Goal: Use online tool/utility: Utilize a website feature to perform a specific function

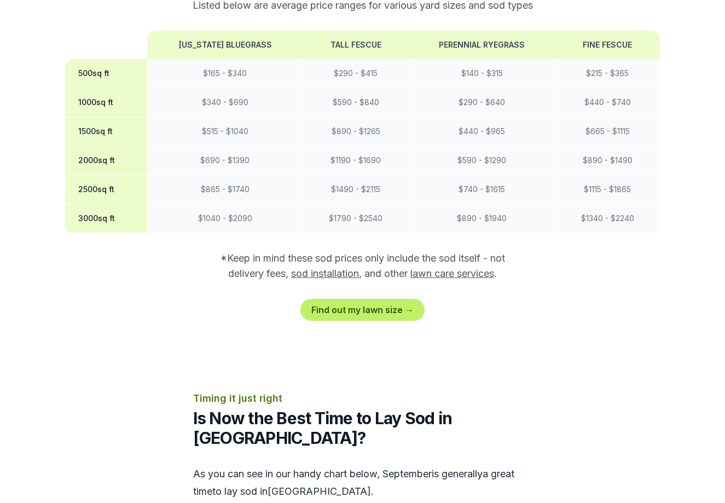
scroll to position [985, 0]
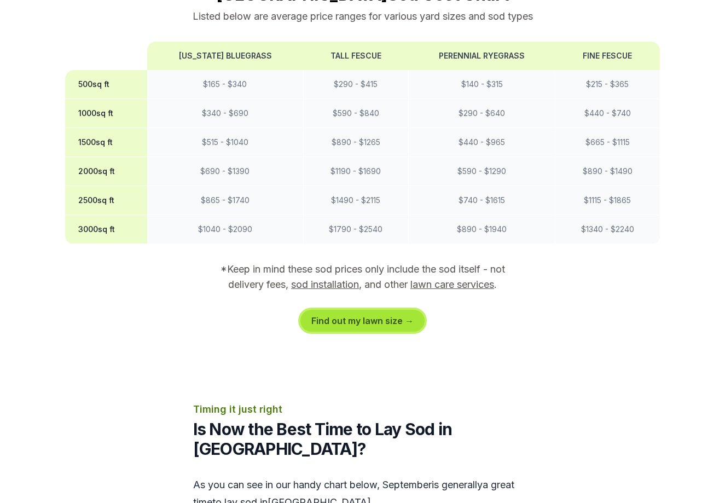
click at [339, 310] on link "Find out my lawn size →" at bounding box center [362, 321] width 124 height 22
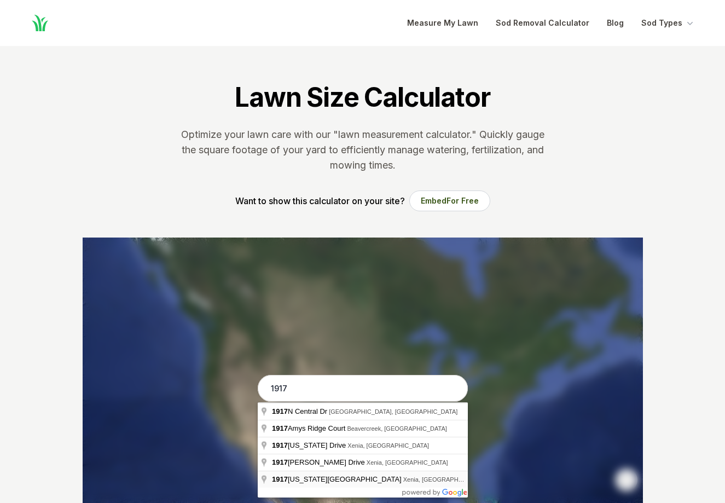
type input "[STREET_ADDRESS][US_STATE]"
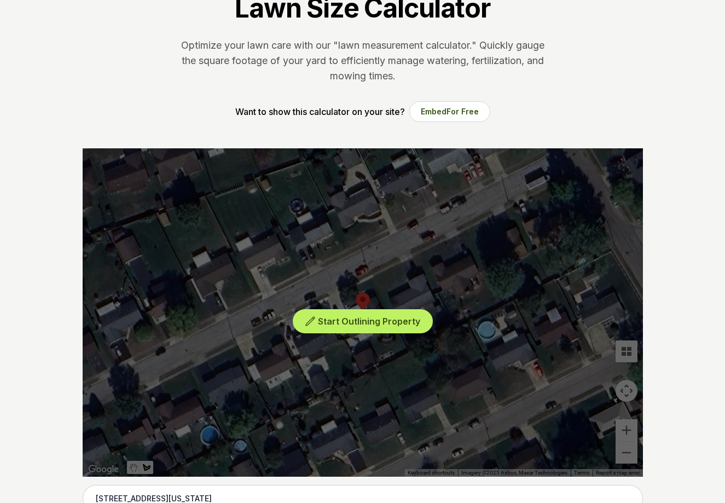
scroll to position [109, 0]
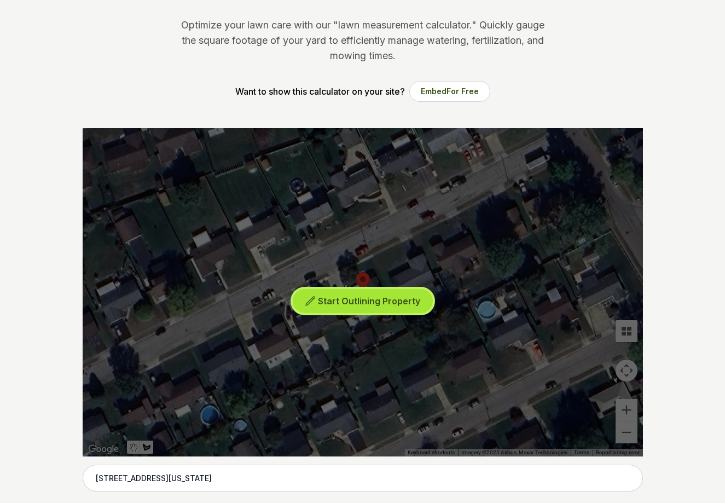
click at [365, 300] on span "Start Outlining Property" at bounding box center [369, 300] width 102 height 11
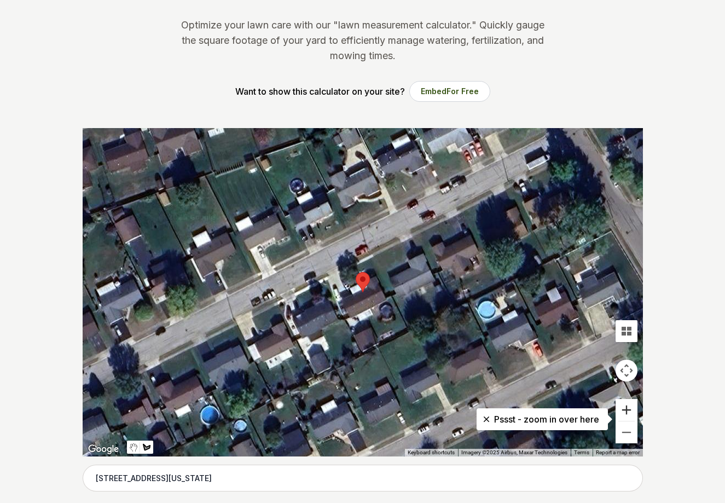
click at [628, 409] on button "Zoom in" at bounding box center [626, 410] width 22 height 22
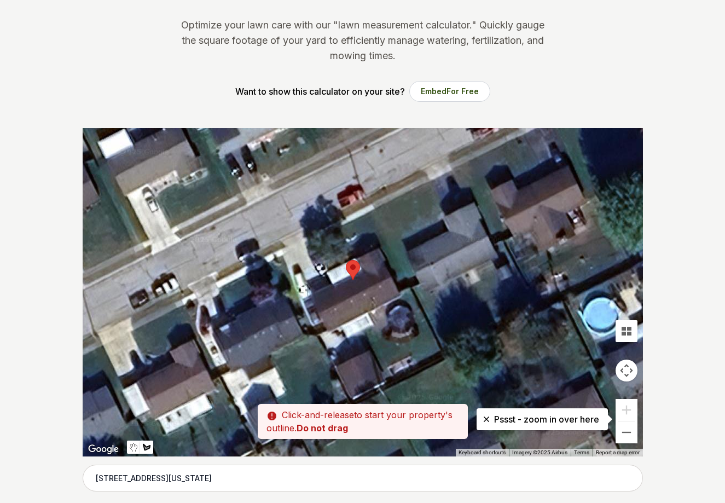
drag, startPoint x: 417, startPoint y: 289, endPoint x: 407, endPoint y: 275, distance: 17.3
click at [407, 275] on div at bounding box center [363, 292] width 560 height 328
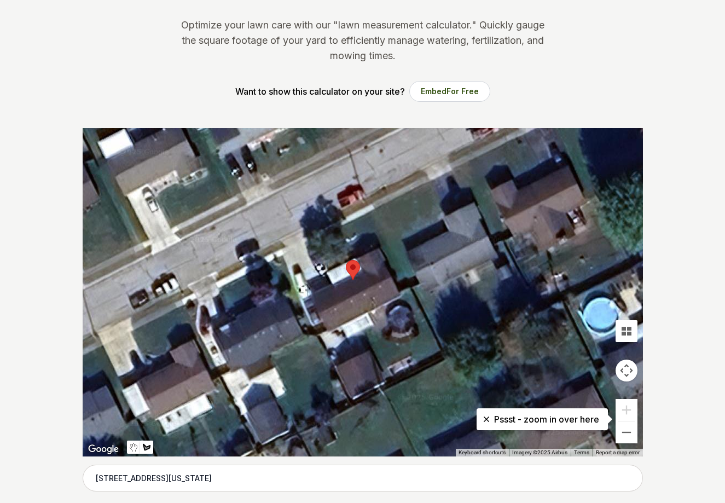
click at [373, 210] on div at bounding box center [363, 292] width 560 height 328
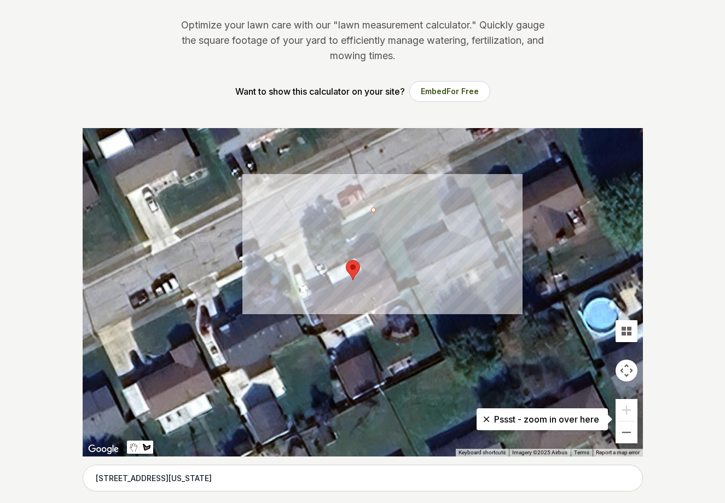
click at [410, 284] on div at bounding box center [363, 292] width 560 height 328
click at [400, 289] on div at bounding box center [363, 292] width 560 height 328
click at [379, 245] on div at bounding box center [363, 292] width 560 height 328
click at [328, 269] on div at bounding box center [363, 292] width 560 height 328
click at [307, 242] on div at bounding box center [363, 292] width 560 height 328
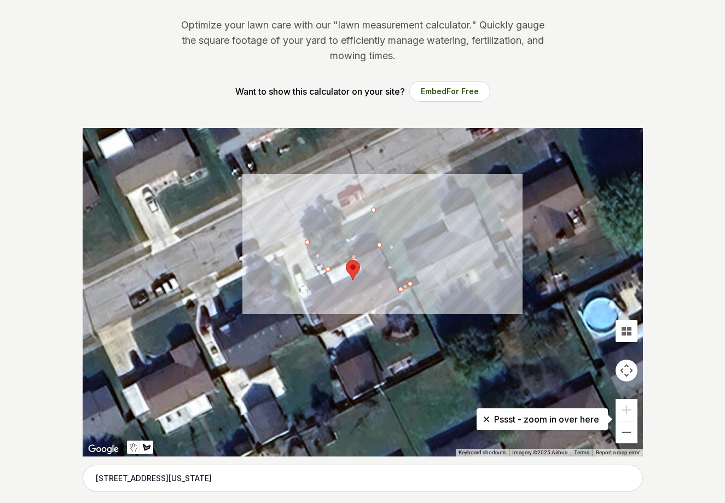
click at [374, 208] on div at bounding box center [363, 292] width 560 height 328
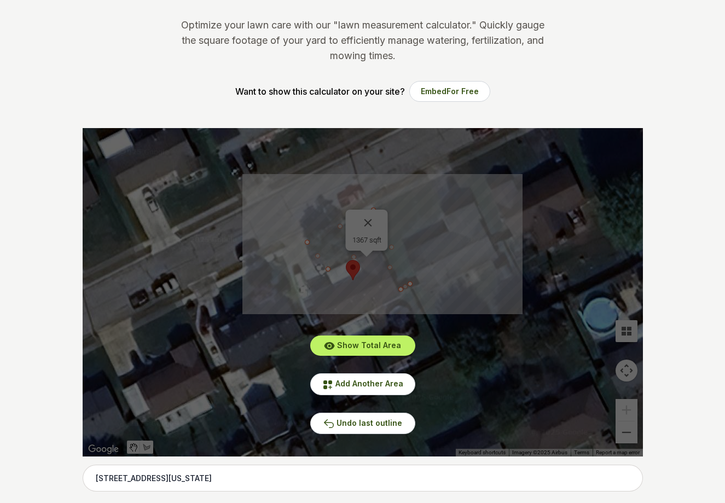
click at [318, 286] on div "Show Total Area Add Another Area Undo last outline" at bounding box center [363, 292] width 560 height 328
click at [366, 221] on div "Show Total Area Add Another Area Undo last outline" at bounding box center [363, 292] width 560 height 328
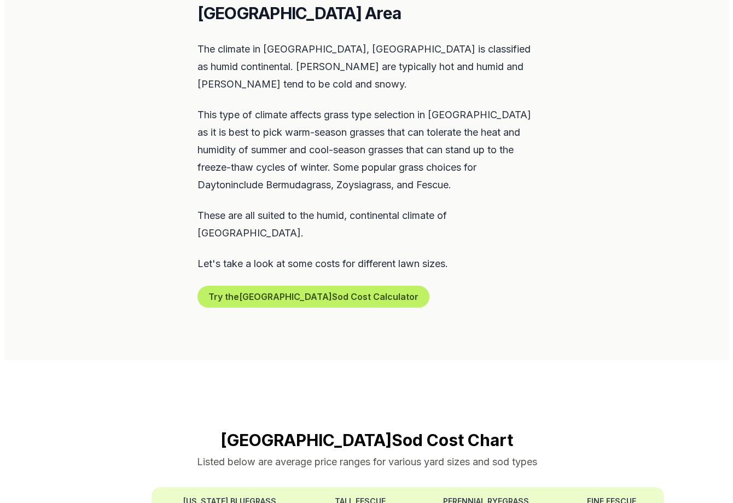
scroll to position [547, 0]
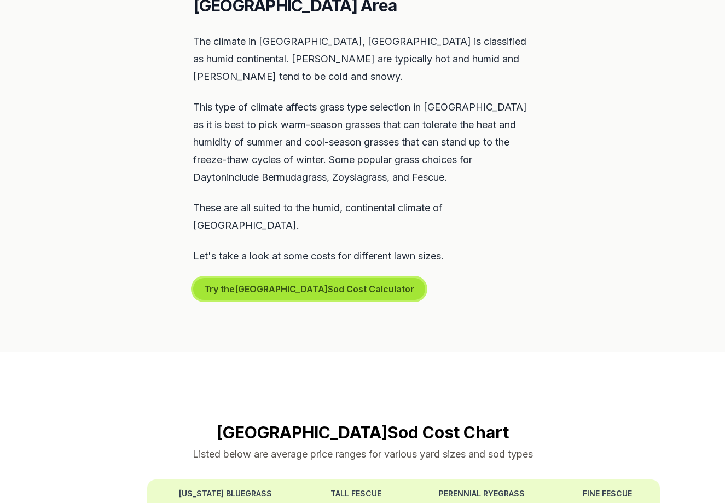
click at [293, 278] on button "Try the Dayton Sod Cost Calculator" at bounding box center [309, 289] width 232 height 22
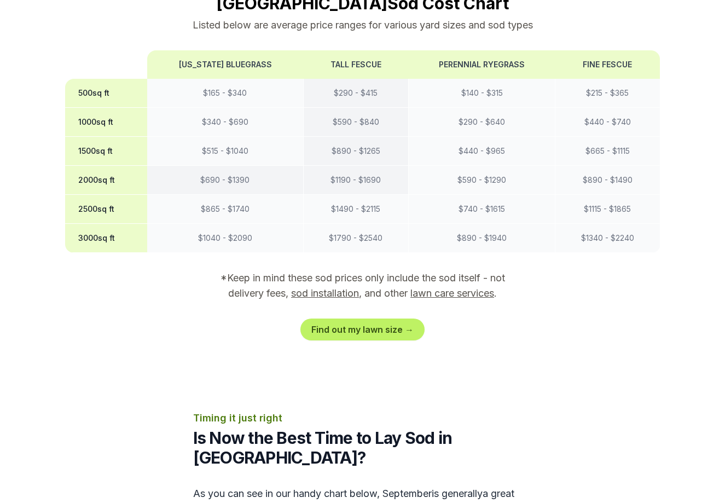
scroll to position [985, 0]
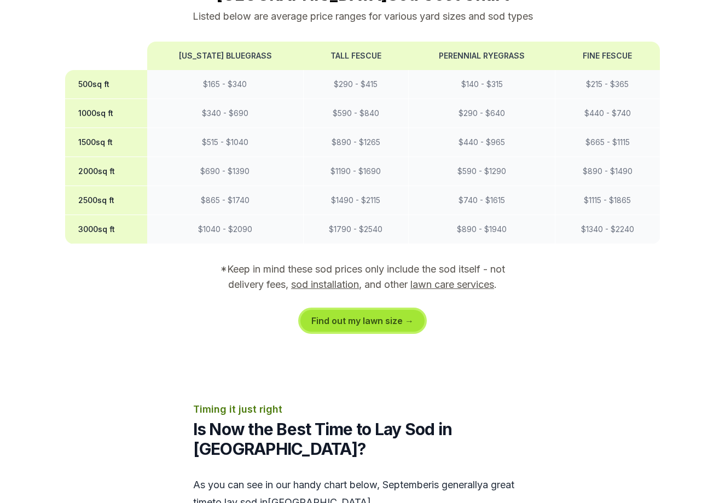
click at [354, 310] on link "Find out my lawn size →" at bounding box center [362, 321] width 124 height 22
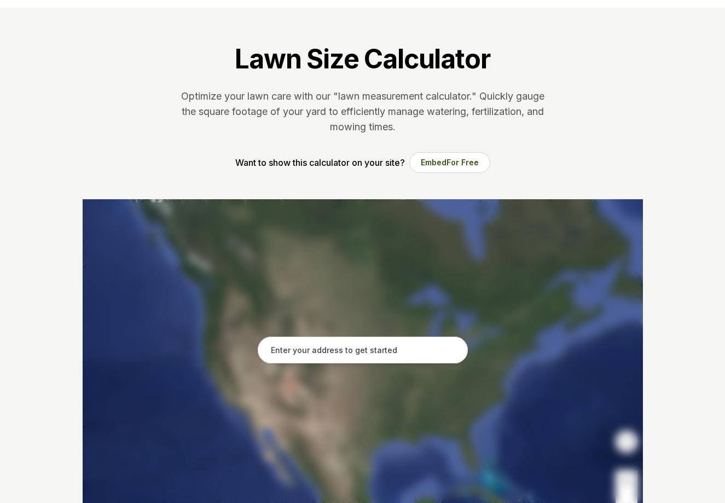
scroll to position [55, 0]
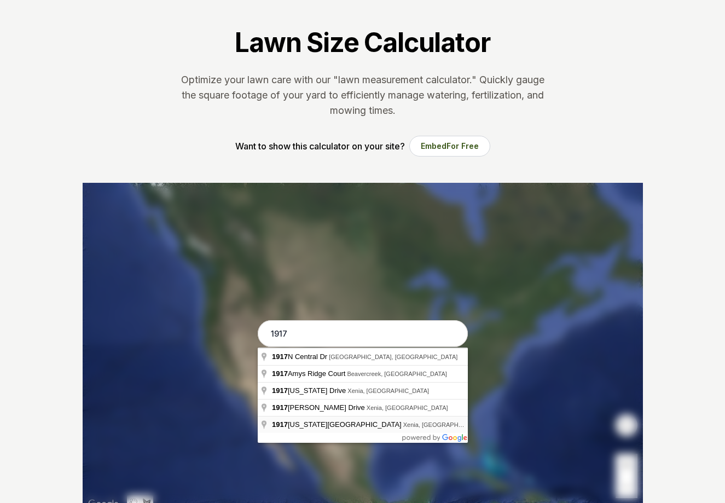
type input "[STREET_ADDRESS][US_STATE]"
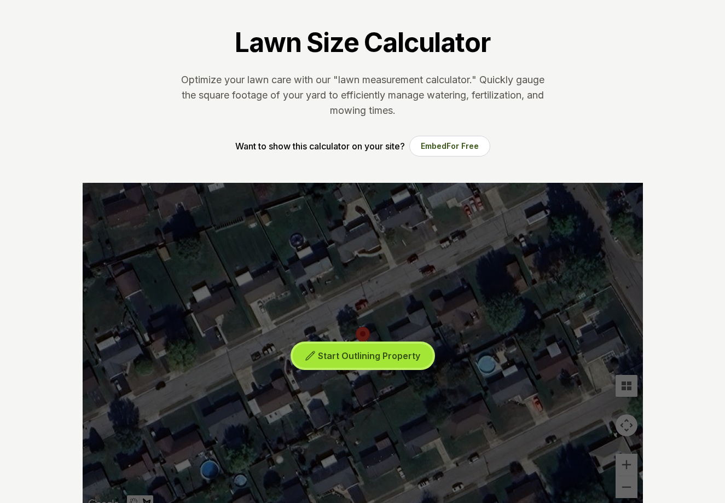
click at [367, 355] on span "Start Outlining Property" at bounding box center [369, 355] width 102 height 11
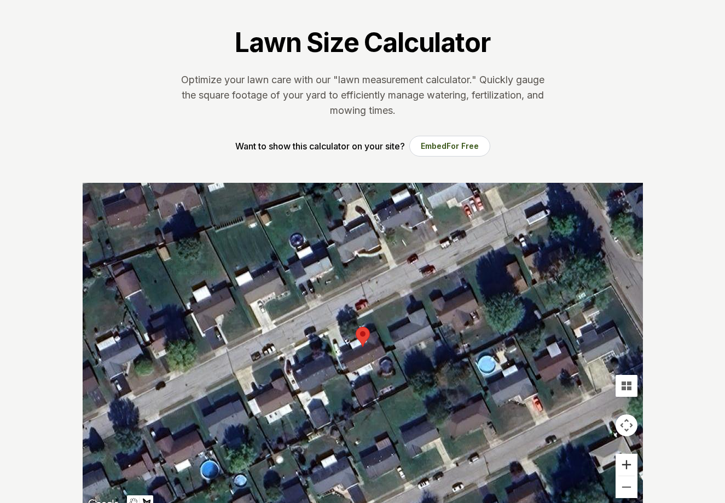
click at [626, 467] on button "Zoom in" at bounding box center [626, 464] width 22 height 22
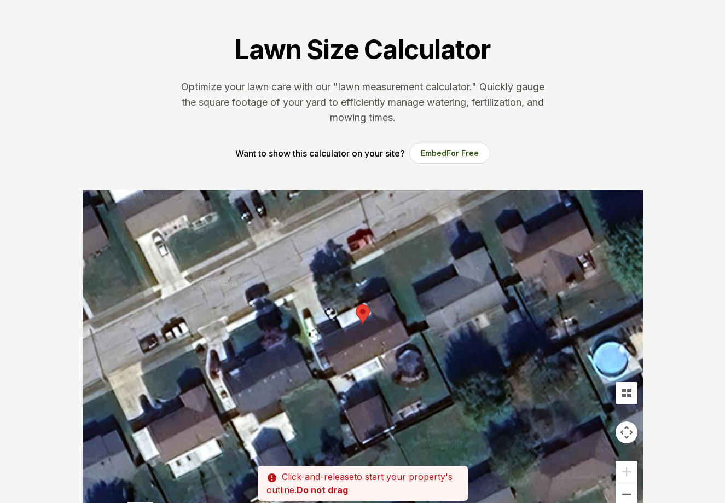
scroll to position [0, 0]
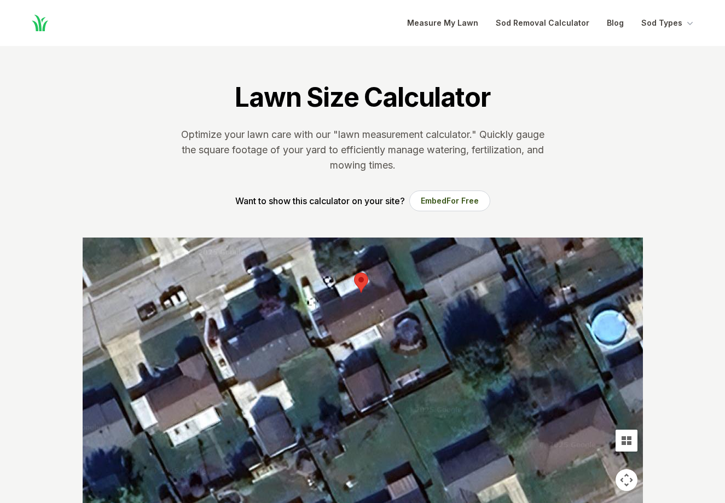
drag, startPoint x: 441, startPoint y: 382, endPoint x: 438, endPoint y: 323, distance: 59.1
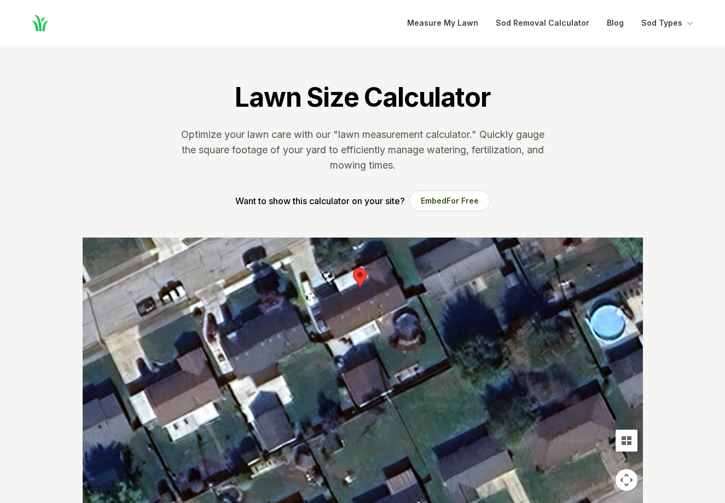
click at [363, 344] on div at bounding box center [363, 401] width 560 height 328
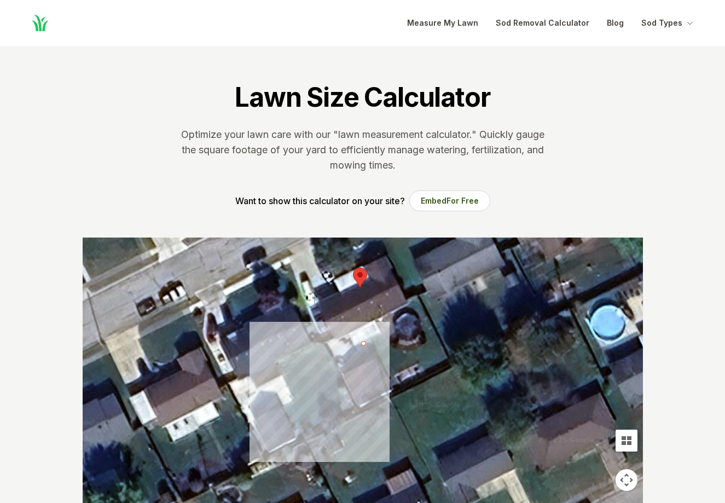
click at [372, 361] on div at bounding box center [363, 401] width 560 height 328
click at [377, 357] on div at bounding box center [363, 401] width 560 height 328
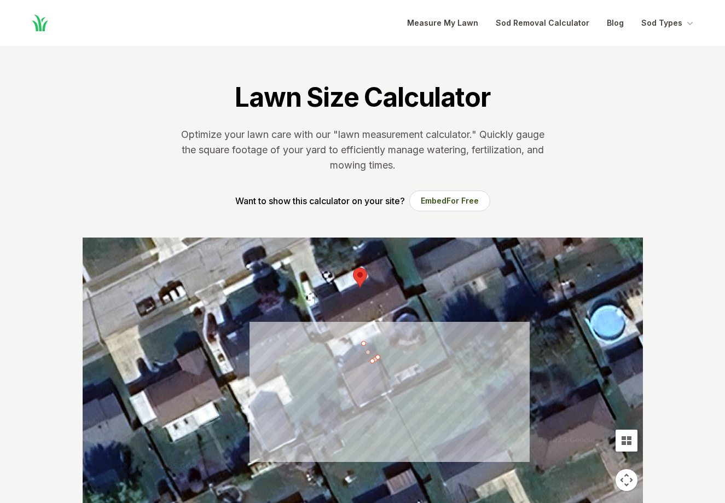
click at [394, 390] on div at bounding box center [363, 401] width 560 height 328
click at [450, 360] on div at bounding box center [363, 401] width 560 height 328
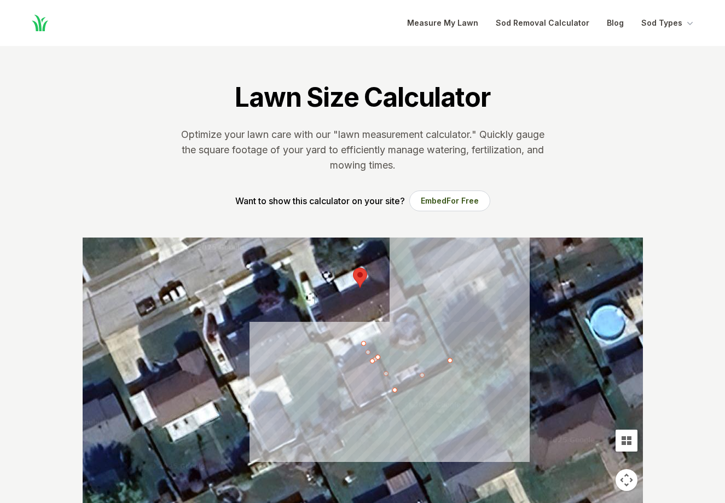
click at [416, 295] on div at bounding box center [363, 401] width 560 height 328
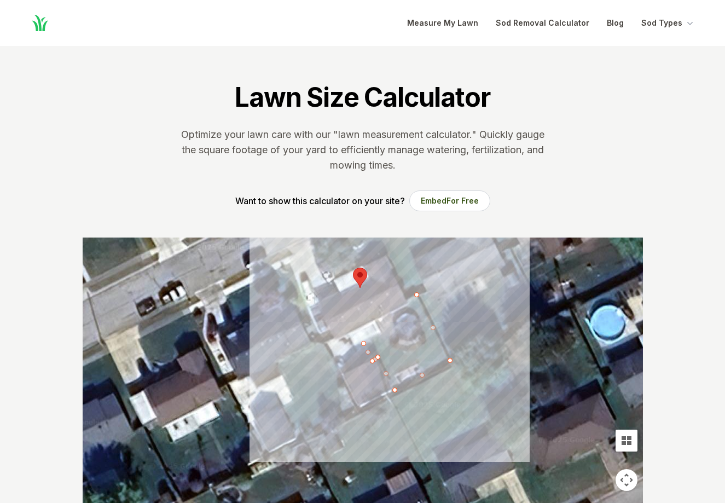
click at [375, 319] on div at bounding box center [363, 401] width 560 height 328
click at [382, 334] on div at bounding box center [363, 401] width 560 height 328
click at [363, 342] on div at bounding box center [363, 401] width 560 height 328
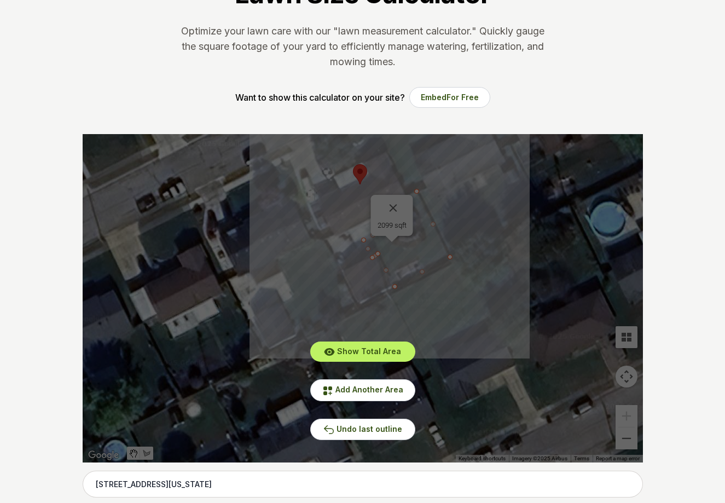
scroll to position [109, 0]
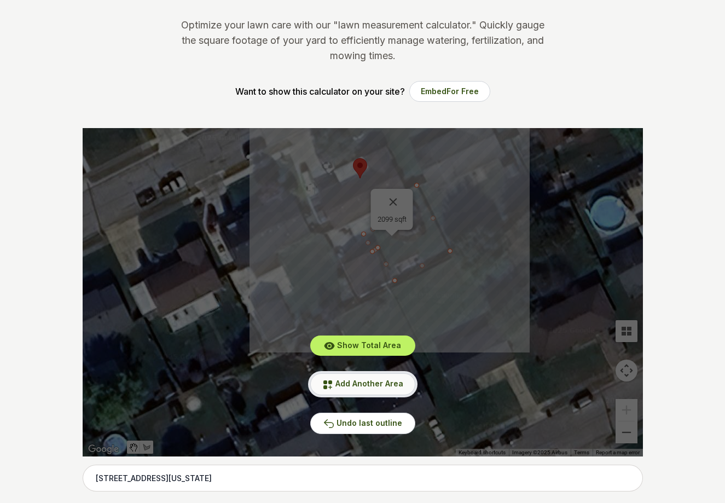
click at [395, 382] on span "Add Another Area" at bounding box center [369, 383] width 68 height 9
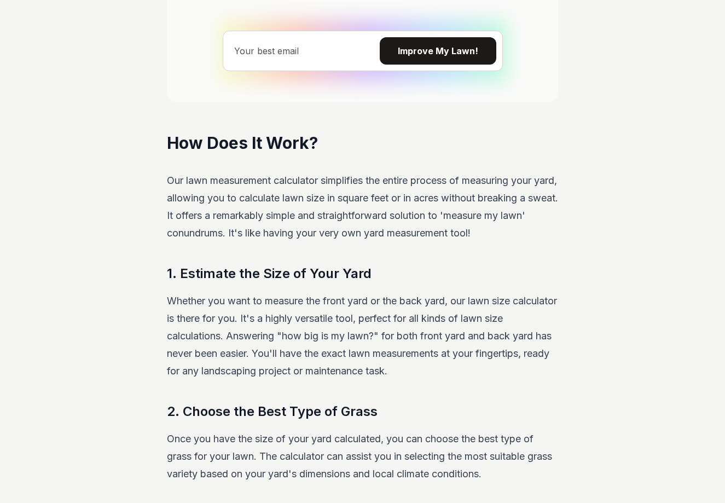
drag, startPoint x: 369, startPoint y: 175, endPoint x: 362, endPoint y: 235, distance: 60.0
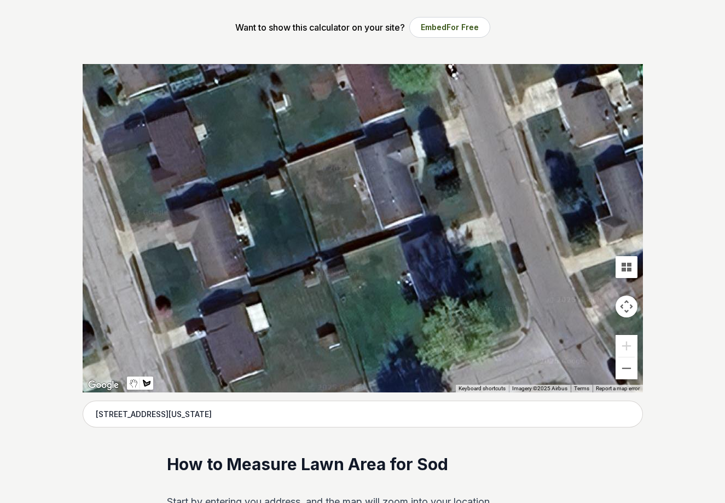
scroll to position [189, 0]
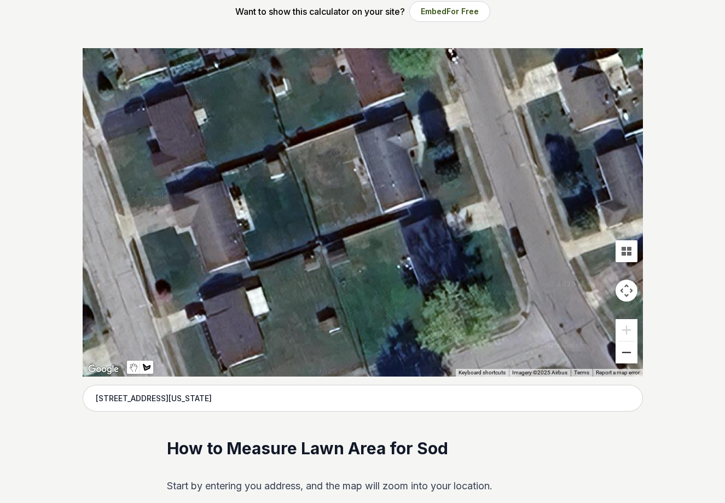
click at [629, 352] on button "Zoom out" at bounding box center [626, 352] width 22 height 22
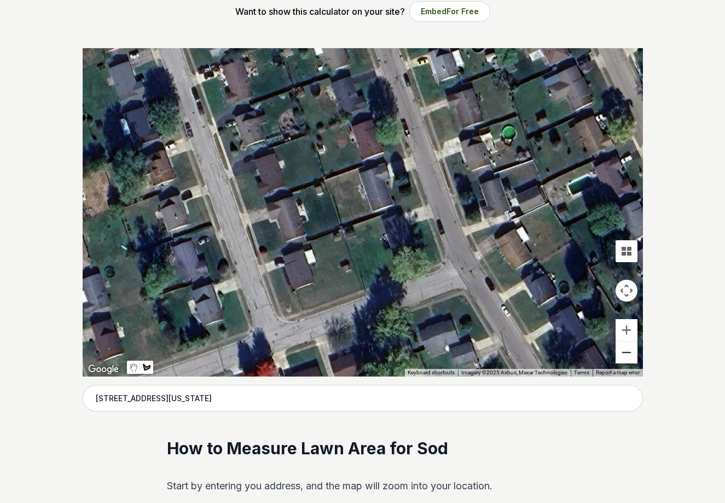
click at [629, 352] on button "Zoom out" at bounding box center [626, 352] width 22 height 22
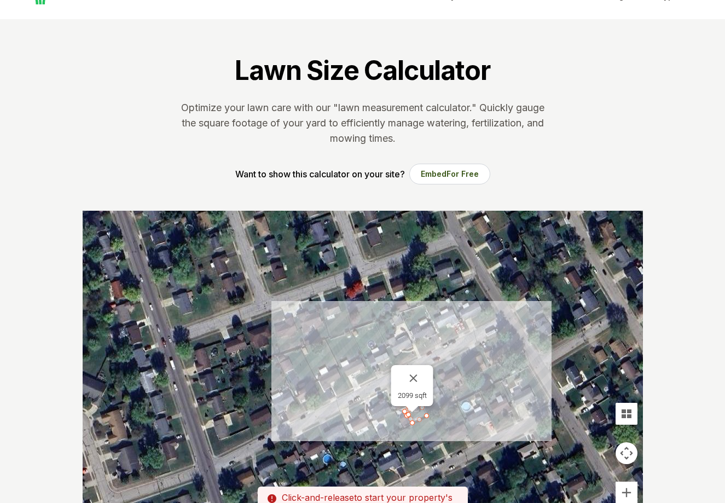
scroll to position [0, 0]
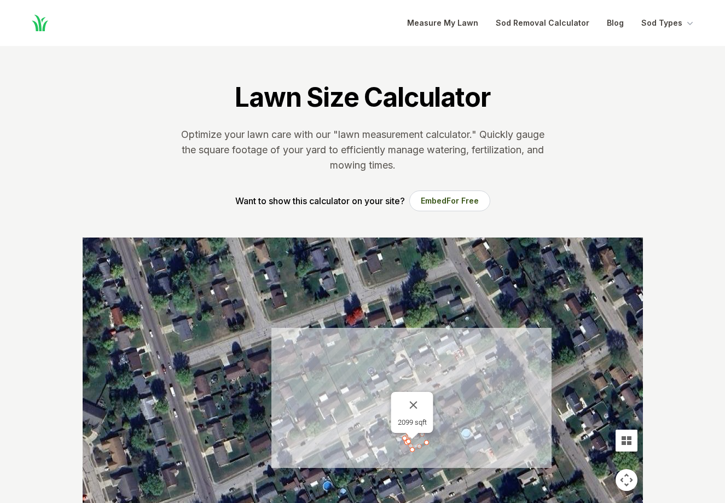
drag, startPoint x: 328, startPoint y: 306, endPoint x: 372, endPoint y: 257, distance: 65.9
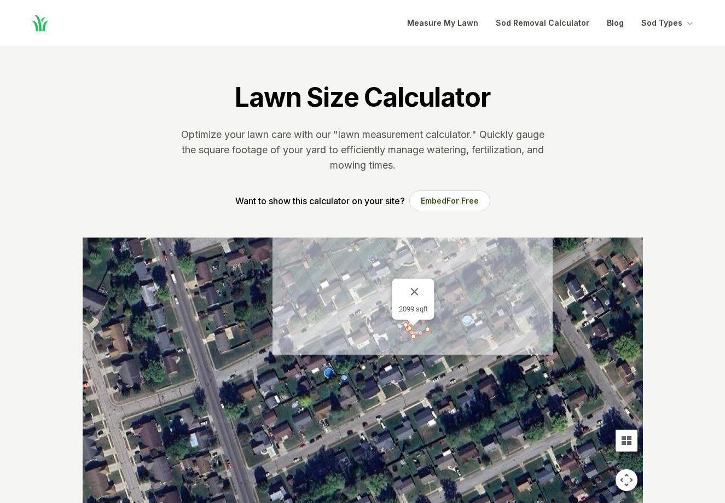
drag, startPoint x: 523, startPoint y: 419, endPoint x: 524, endPoint y: 305, distance: 114.3
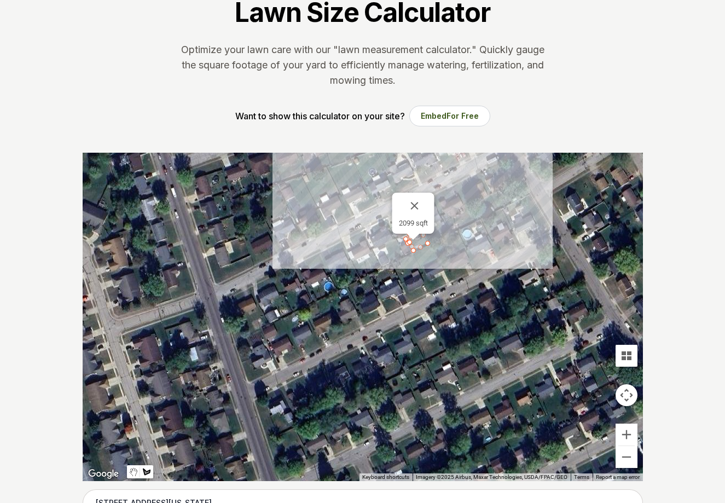
scroll to position [109, 0]
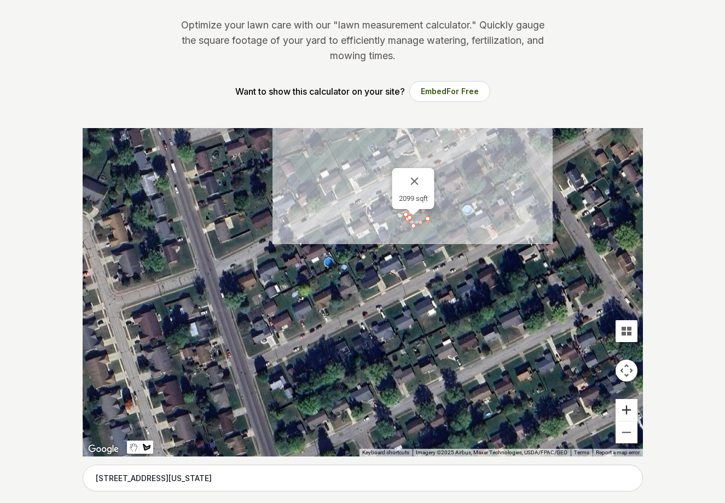
click at [623, 411] on button "Zoom in" at bounding box center [626, 410] width 22 height 22
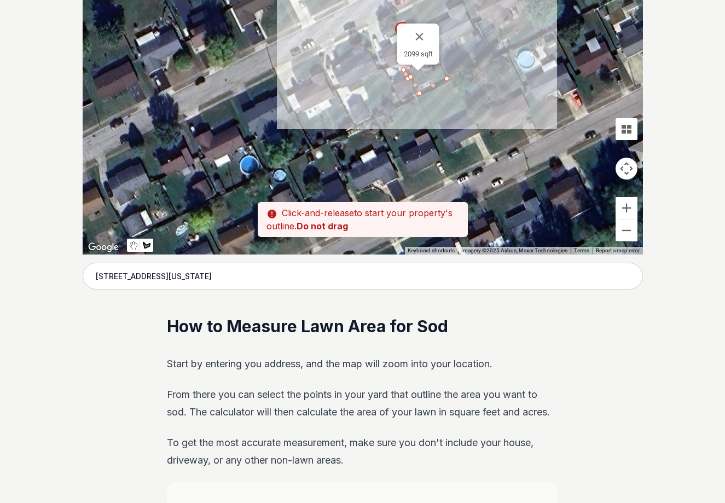
drag, startPoint x: 478, startPoint y: 239, endPoint x: 421, endPoint y: 329, distance: 106.7
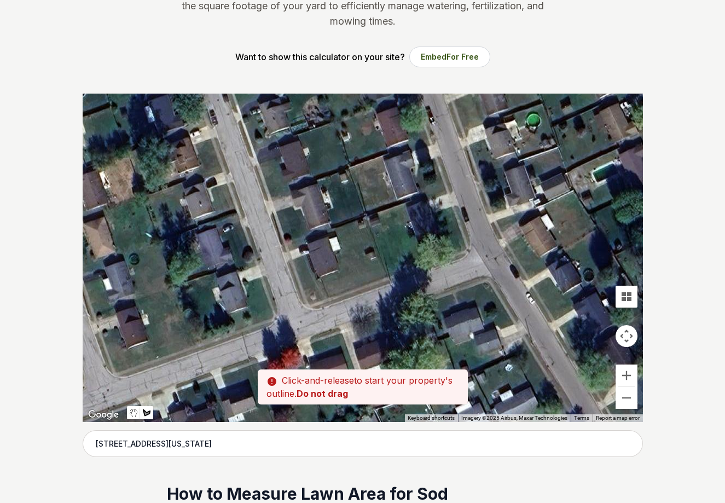
scroll to position [0, 0]
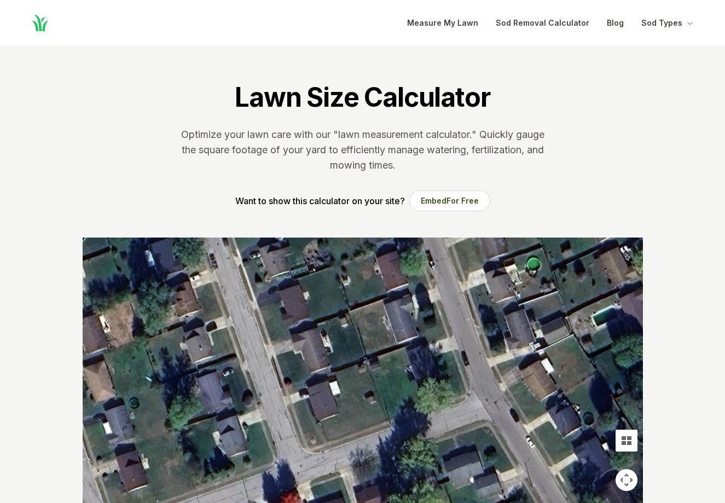
drag, startPoint x: 410, startPoint y: 166, endPoint x: 408, endPoint y: 83, distance: 83.7
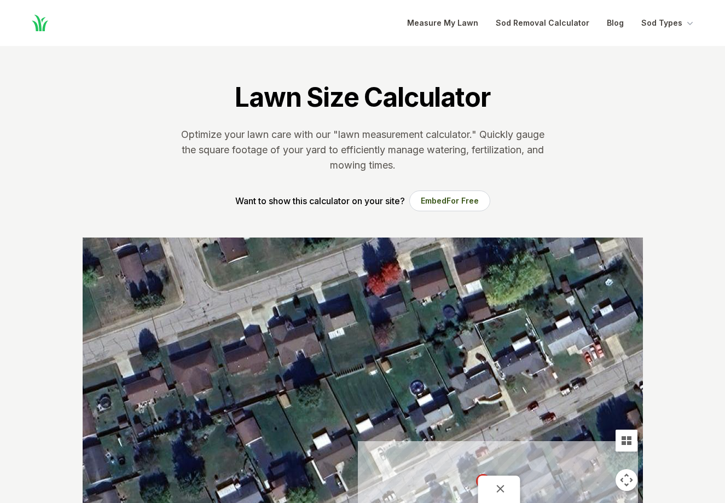
drag, startPoint x: 298, startPoint y: 441, endPoint x: 405, endPoint y: 246, distance: 222.5
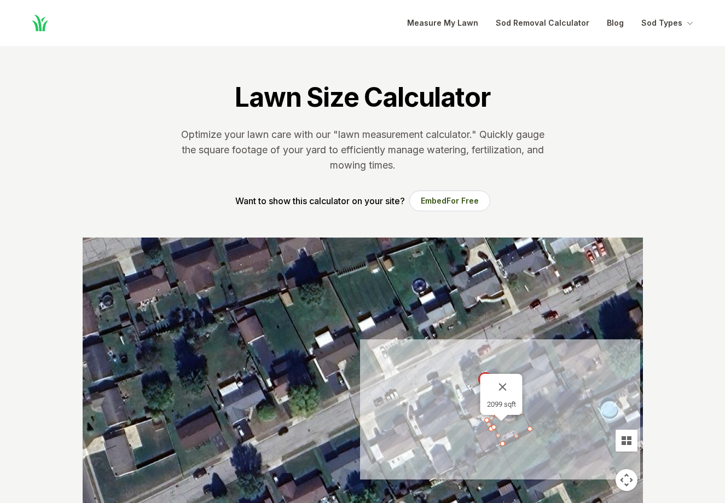
drag, startPoint x: 488, startPoint y: 403, endPoint x: 473, endPoint y: 330, distance: 73.8
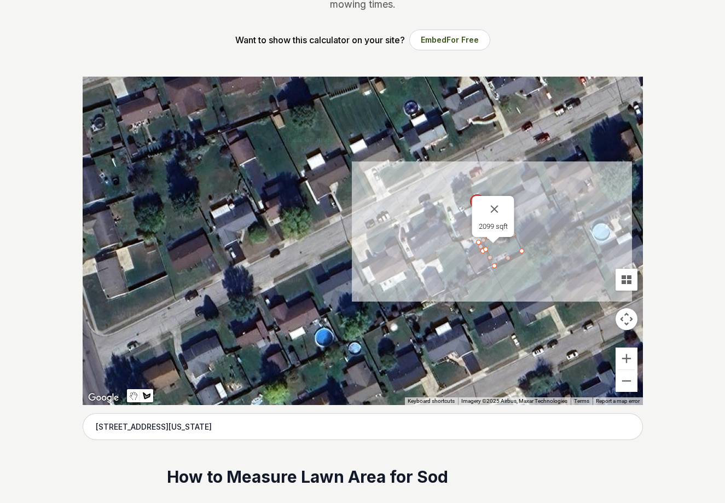
scroll to position [152, 0]
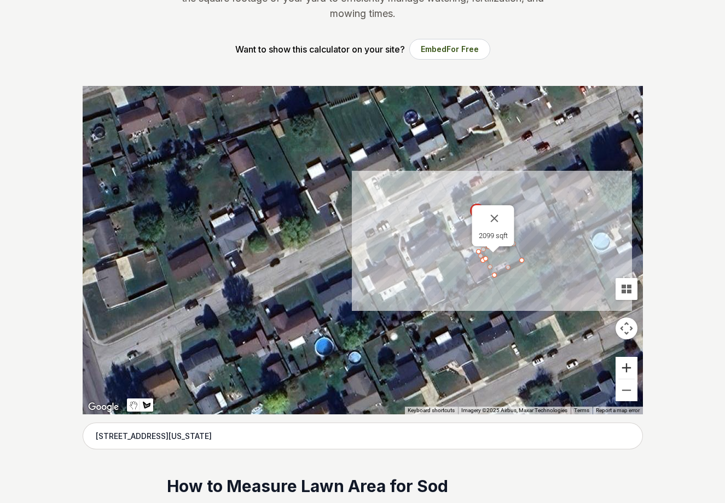
click at [624, 362] on button "Zoom in" at bounding box center [626, 368] width 22 height 22
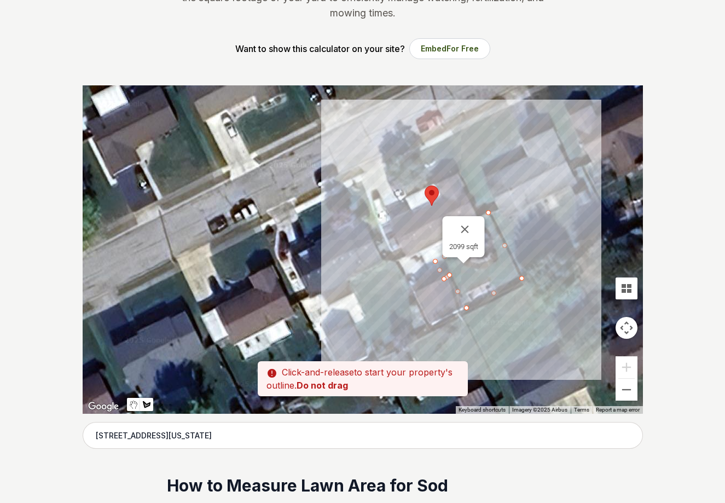
scroll to position [155, 0]
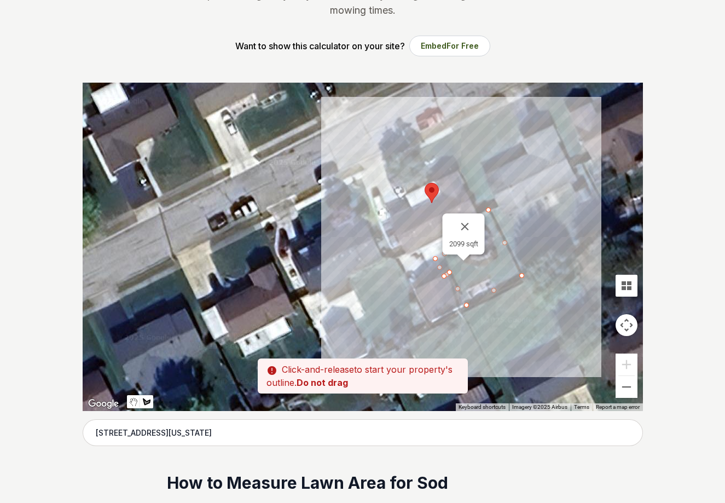
drag, startPoint x: 545, startPoint y: 304, endPoint x: 383, endPoint y: 316, distance: 162.9
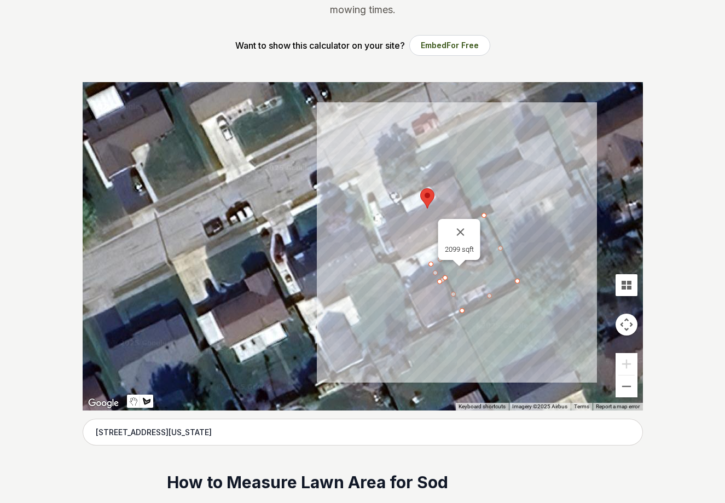
click at [483, 216] on div at bounding box center [363, 246] width 560 height 328
click at [440, 121] on div at bounding box center [363, 246] width 560 height 328
click at [376, 156] on div at bounding box center [363, 246] width 560 height 328
click at [399, 203] on div at bounding box center [363, 246] width 560 height 328
click at [381, 208] on div at bounding box center [363, 246] width 560 height 328
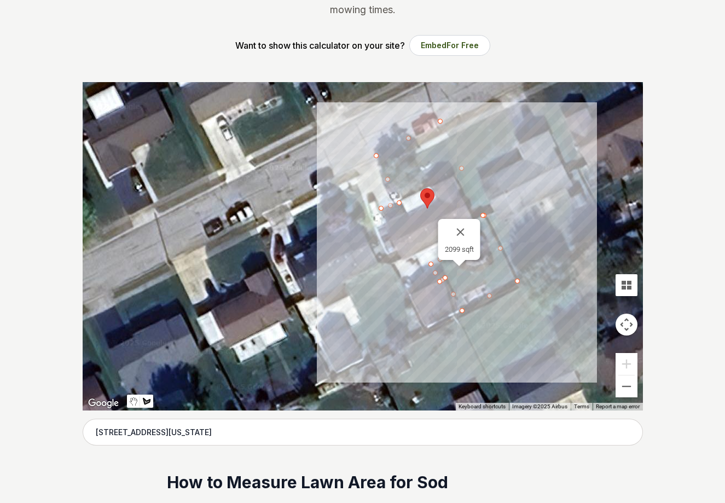
click at [387, 222] on div at bounding box center [363, 246] width 560 height 328
click at [405, 214] on div at bounding box center [363, 246] width 560 height 328
click at [400, 199] on div at bounding box center [363, 246] width 560 height 328
click at [455, 174] on div at bounding box center [363, 246] width 560 height 328
click at [473, 219] on button "Close" at bounding box center [460, 232] width 26 height 26
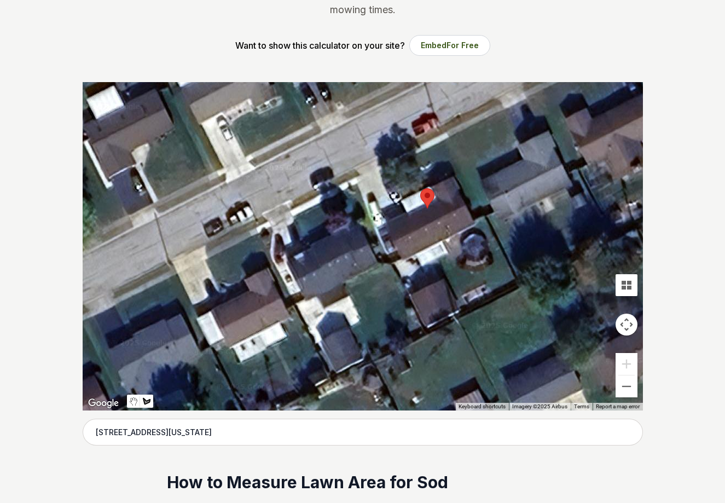
click at [475, 218] on div at bounding box center [363, 246] width 560 height 328
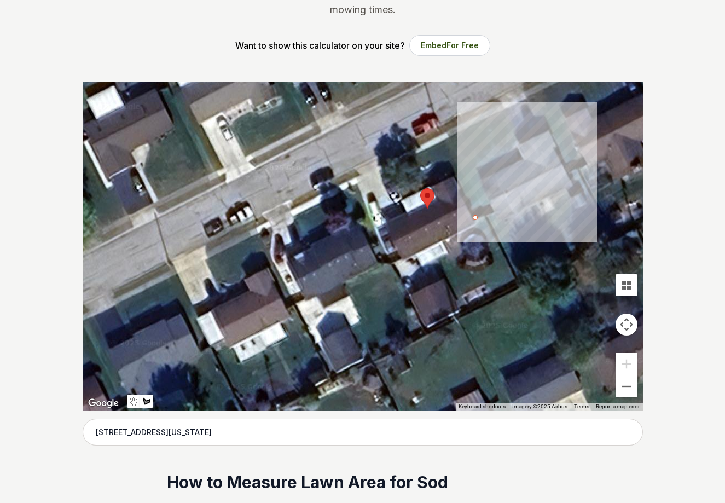
click at [484, 214] on div at bounding box center [363, 246] width 560 height 328
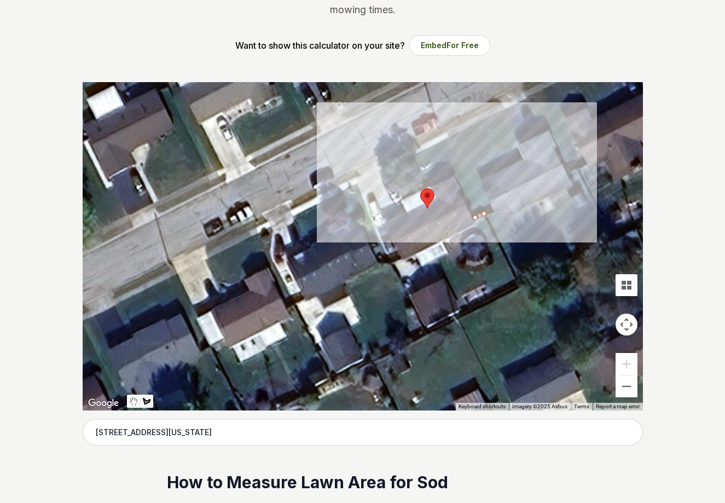
click at [440, 125] on div at bounding box center [363, 246] width 560 height 328
click at [379, 156] on div at bounding box center [363, 246] width 560 height 328
click at [402, 204] on div at bounding box center [363, 246] width 560 height 328
click at [384, 213] on div at bounding box center [363, 246] width 560 height 328
click at [387, 222] on div at bounding box center [363, 246] width 560 height 328
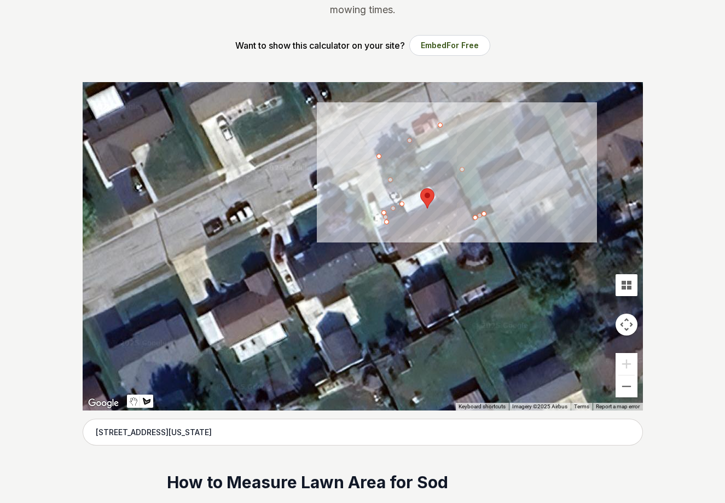
click at [410, 211] on div at bounding box center [363, 246] width 560 height 328
click at [403, 196] on div at bounding box center [363, 246] width 560 height 328
click at [453, 173] on div at bounding box center [363, 246] width 560 height 328
click at [474, 214] on div at bounding box center [363, 246] width 560 height 328
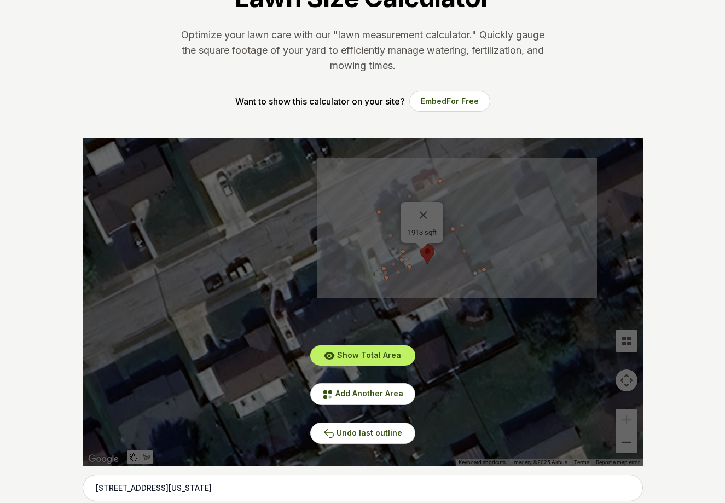
scroll to position [0, 0]
